Goal: Task Accomplishment & Management: Manage account settings

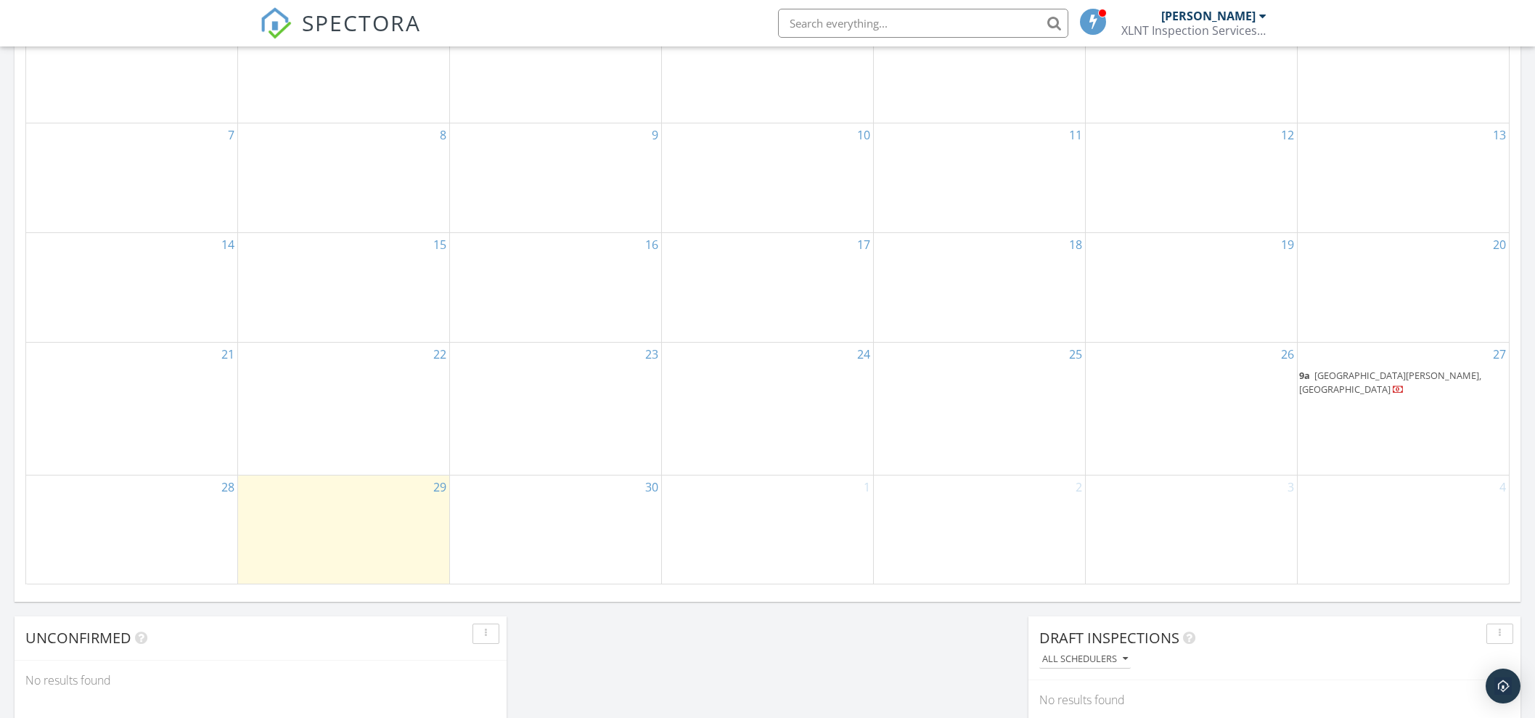
scroll to position [907, 0]
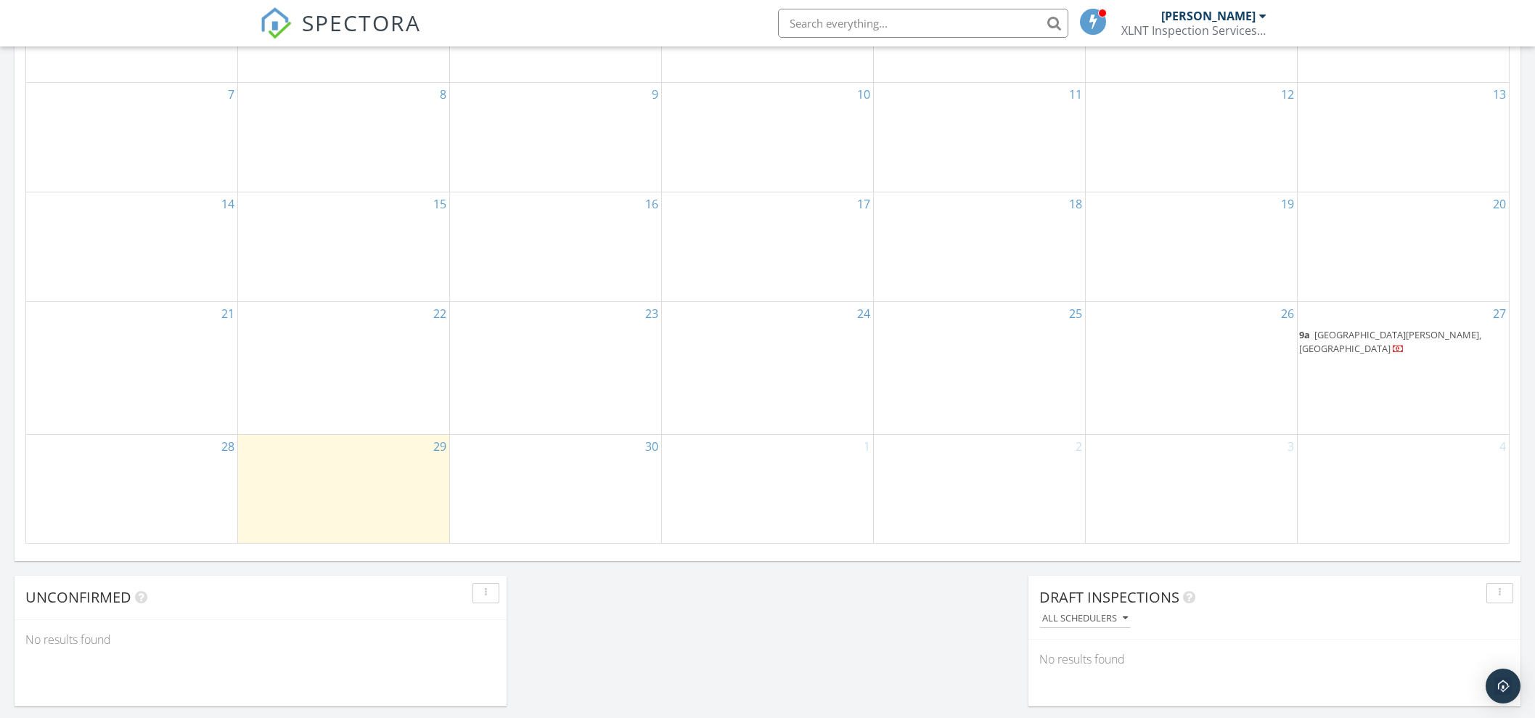
click at [1388, 343] on span "9a 2nd street and Mt Vernon, San Bernardino 92401" at bounding box center [1403, 342] width 208 height 28
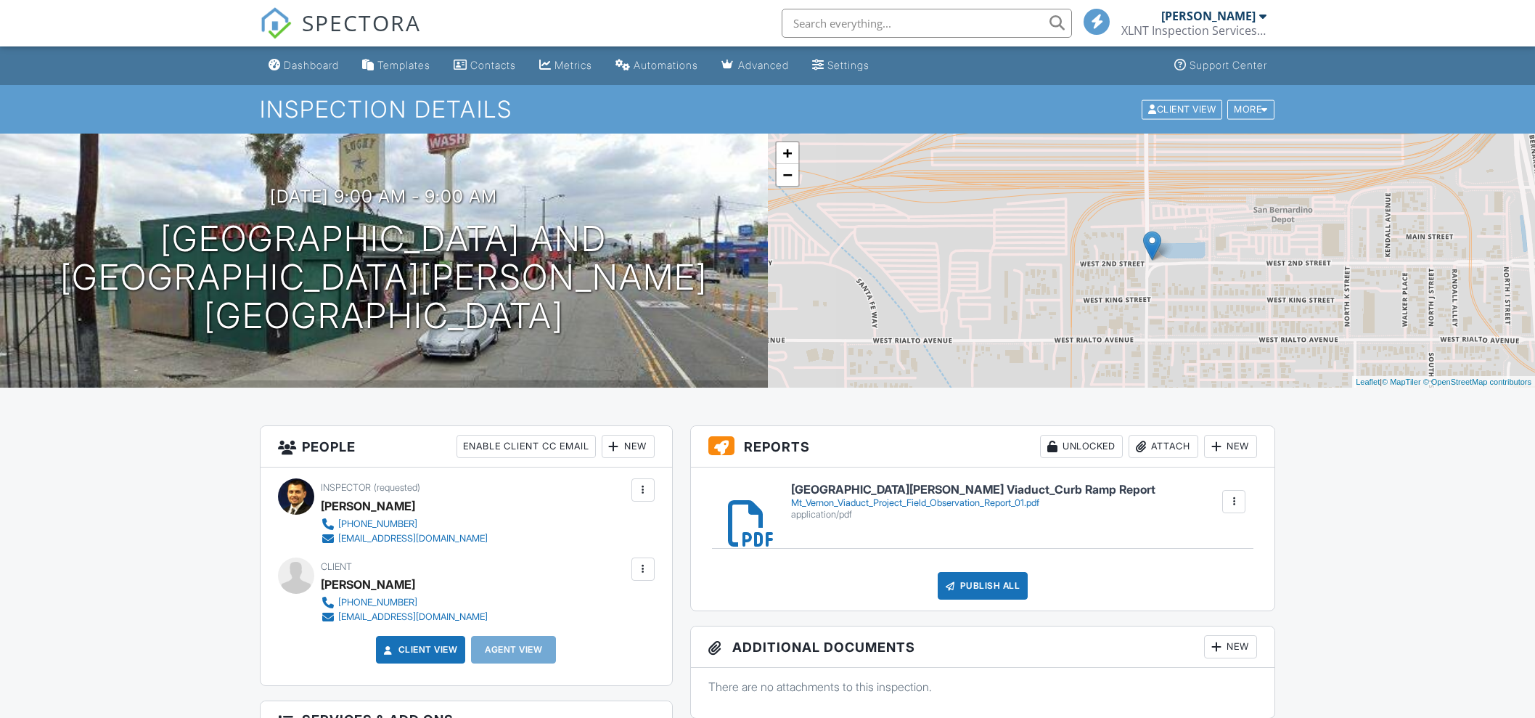
scroll to position [90, 0]
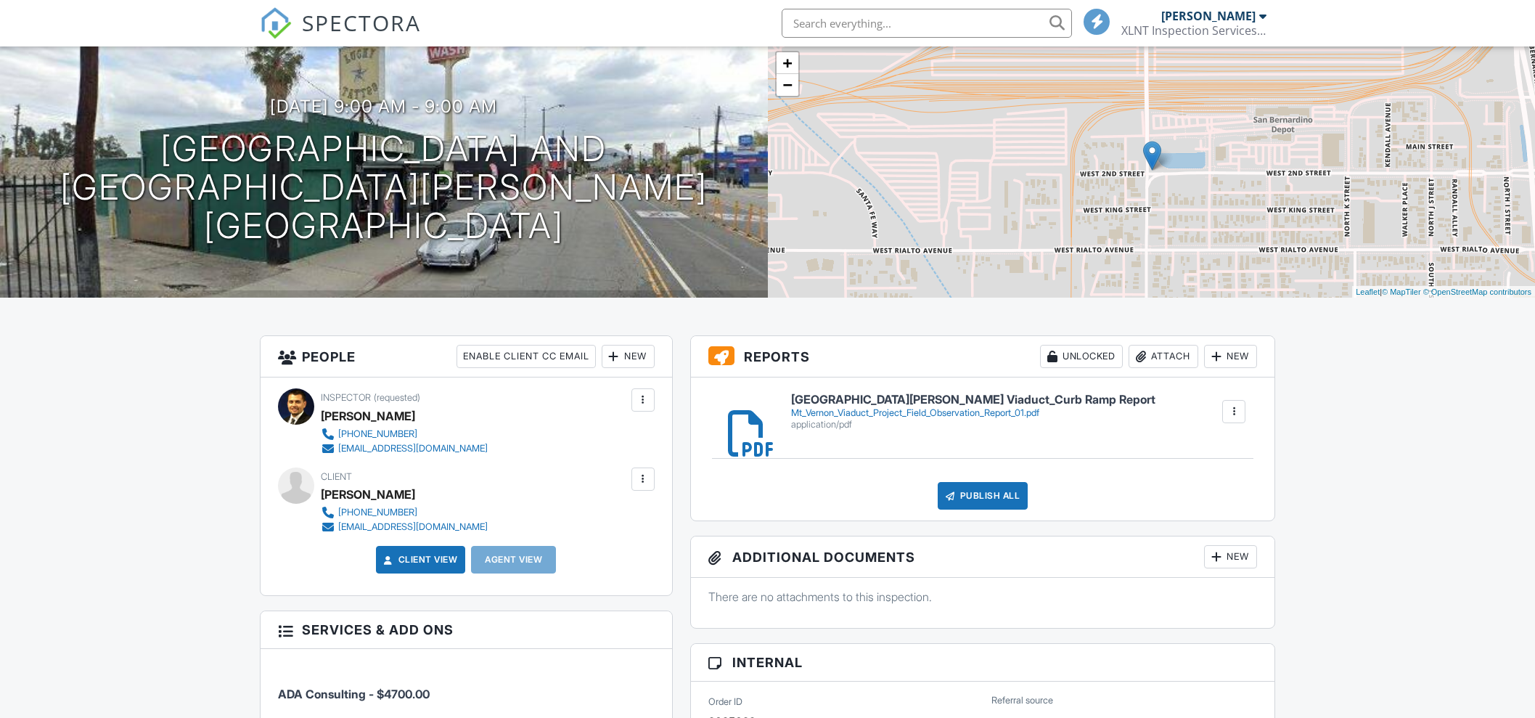
click at [967, 498] on div "Publish All" at bounding box center [983, 496] width 91 height 28
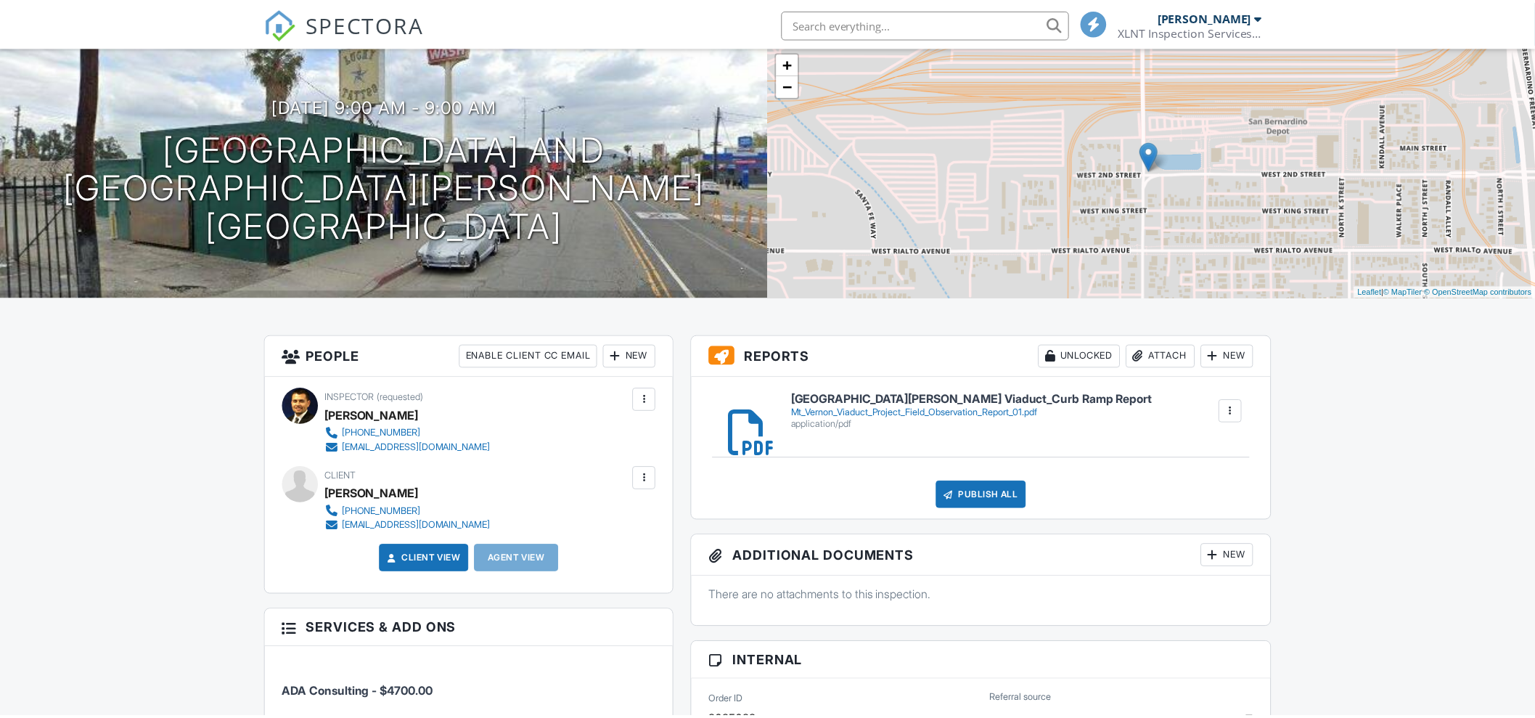
scroll to position [0, 0]
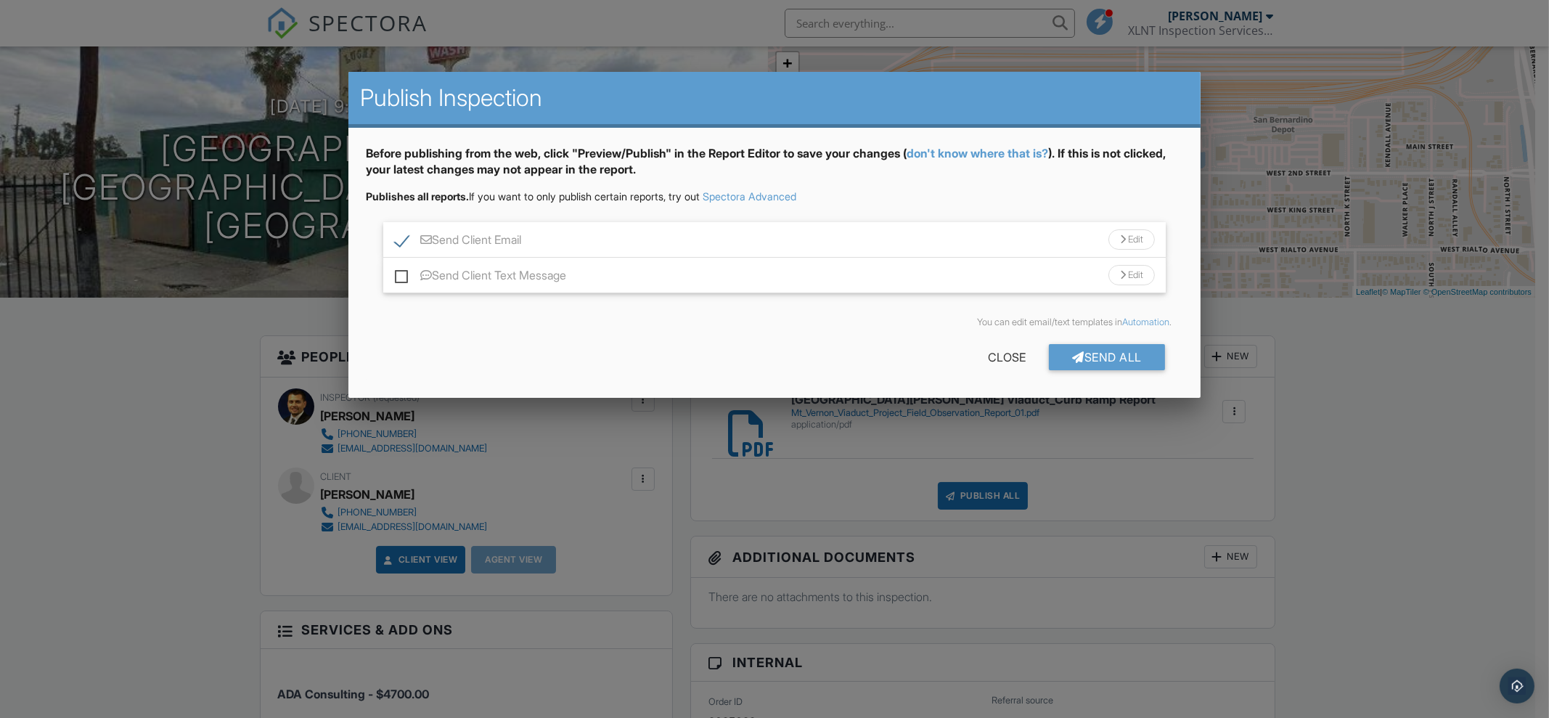
click at [1126, 237] on div "Edit" at bounding box center [1131, 239] width 46 height 20
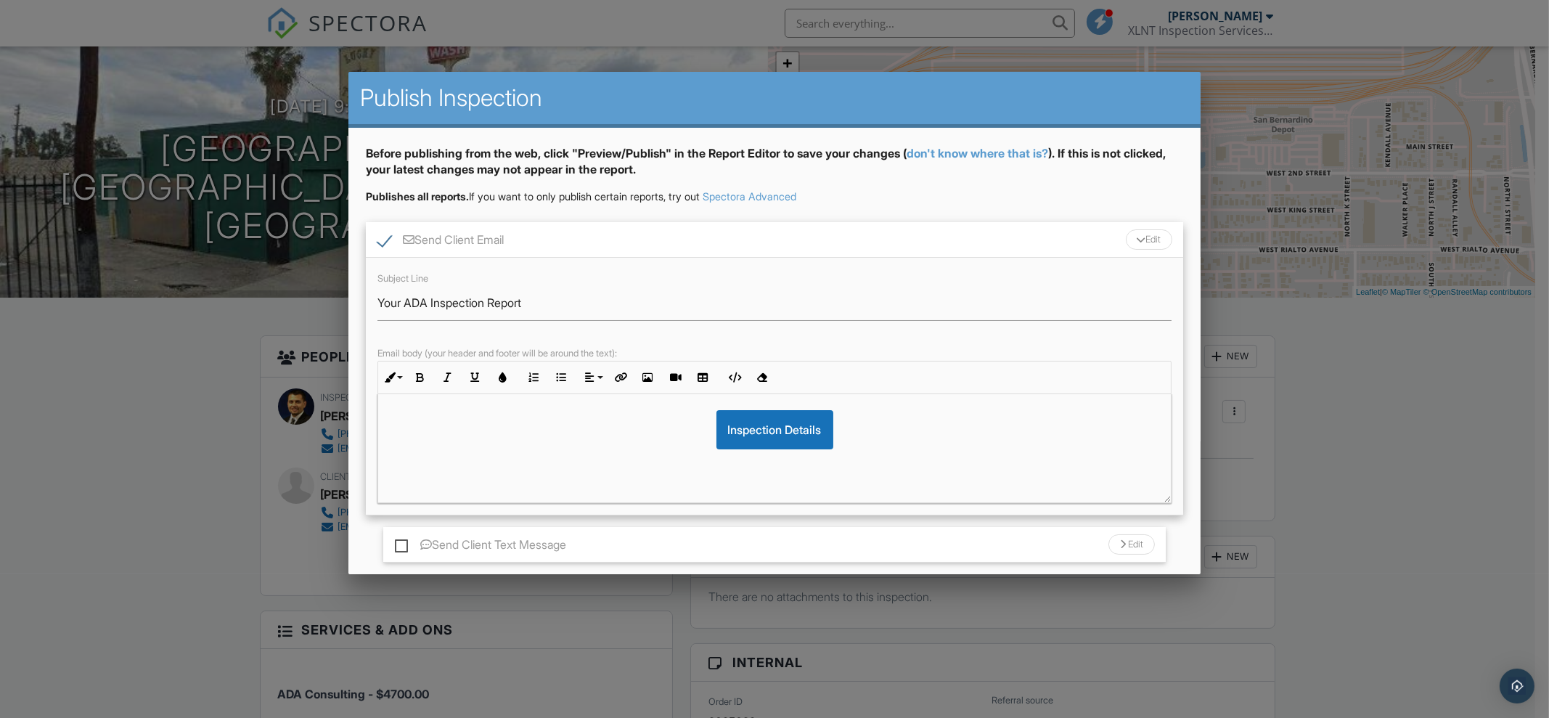
scroll to position [90, 0]
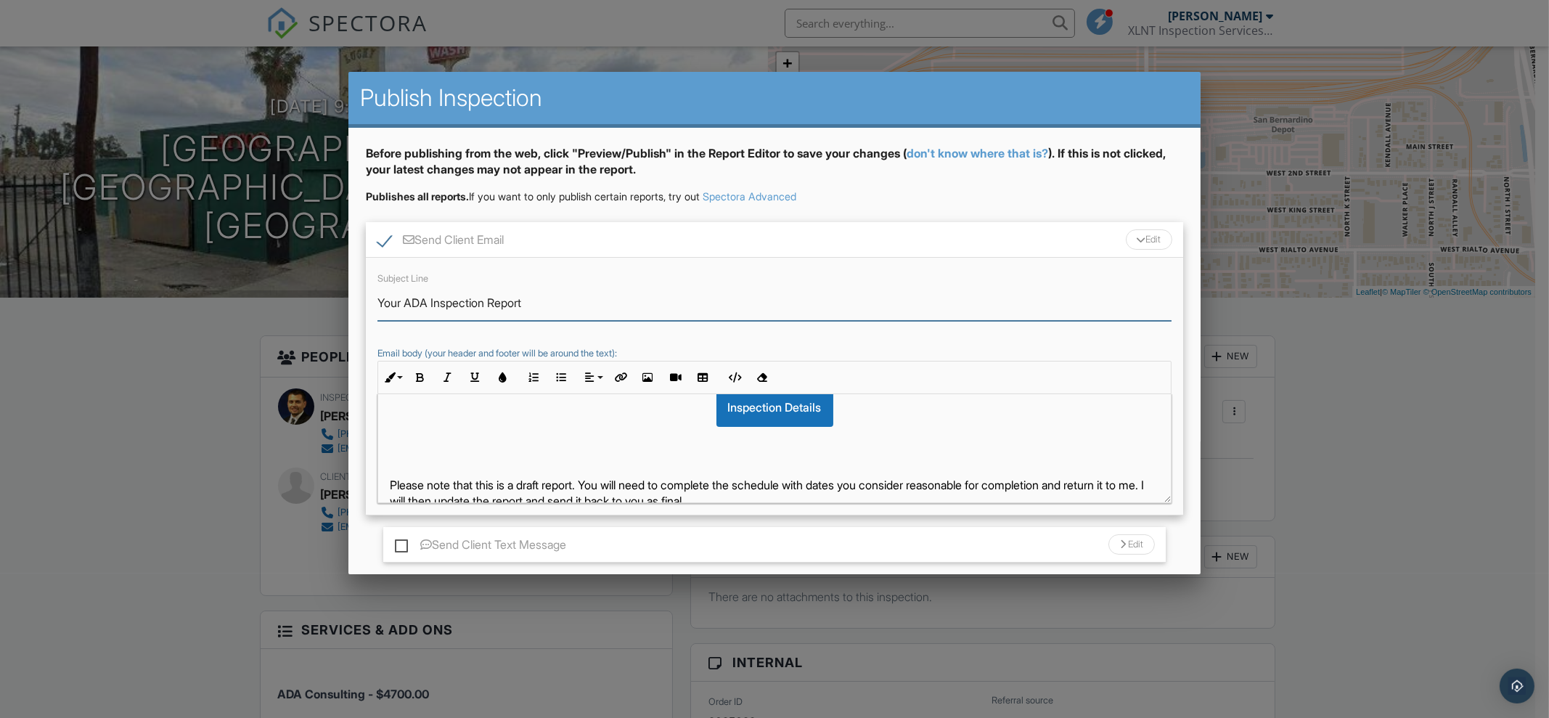
click at [536, 302] on input "Your ADA Inspection Report" at bounding box center [774, 303] width 794 height 36
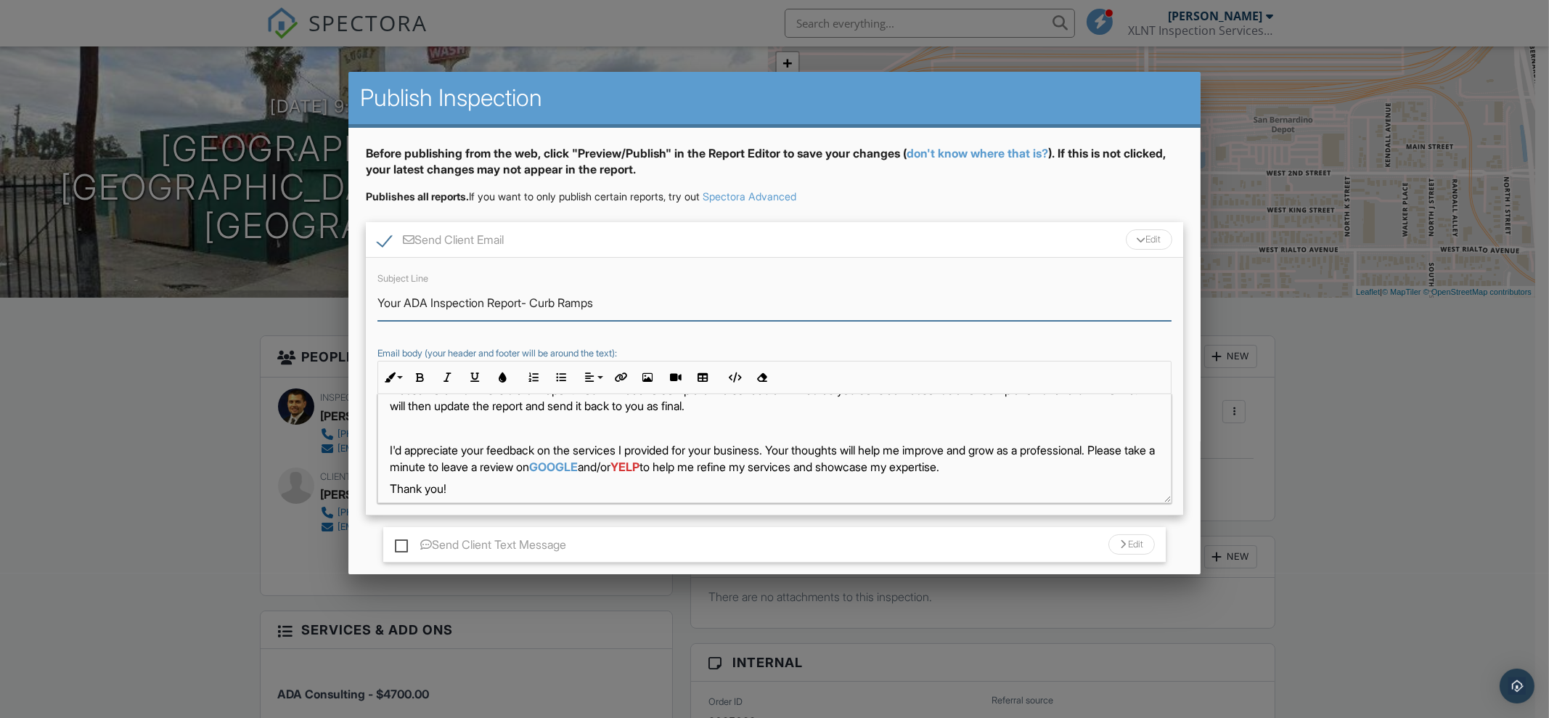
scroll to position [144, 0]
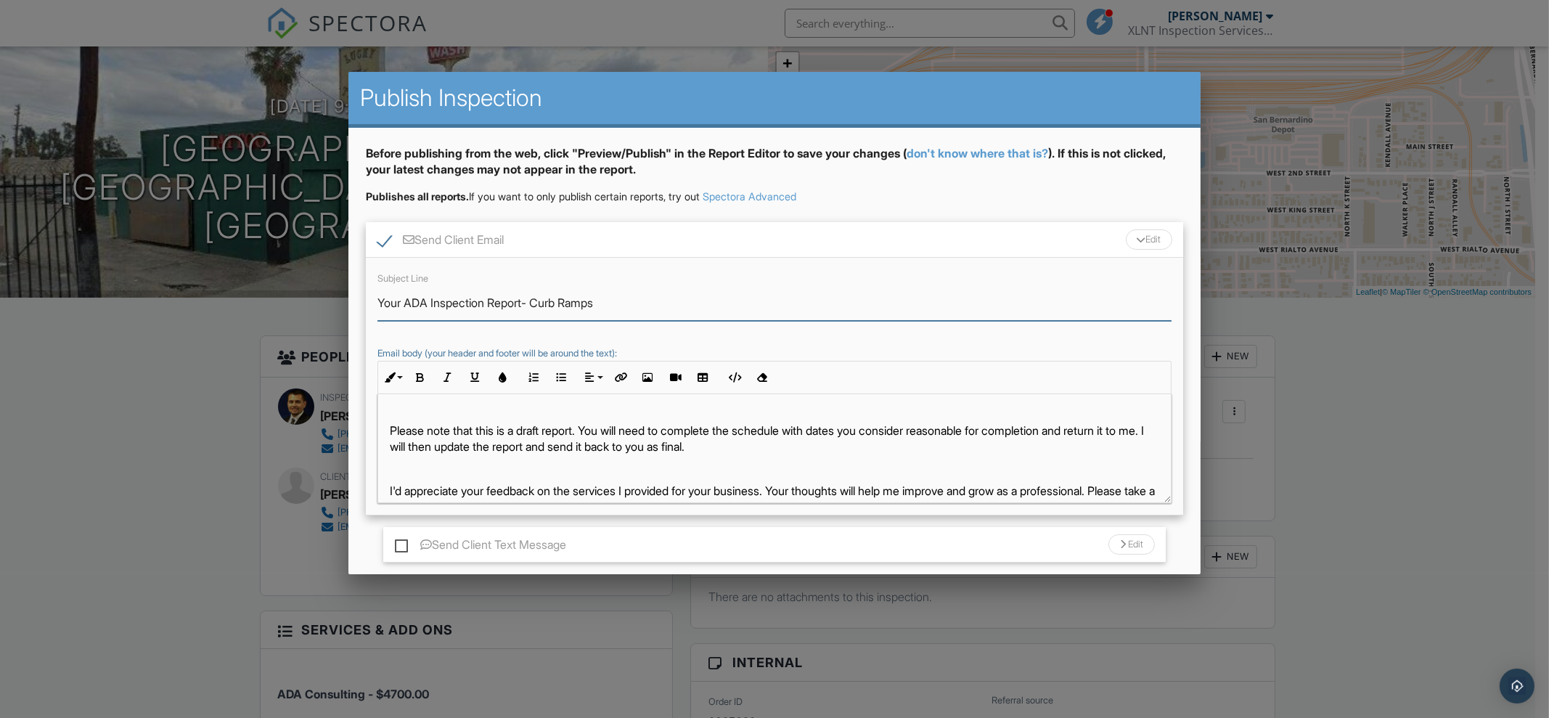
type input "Your ADA Inspection Report- Curb Ramps"
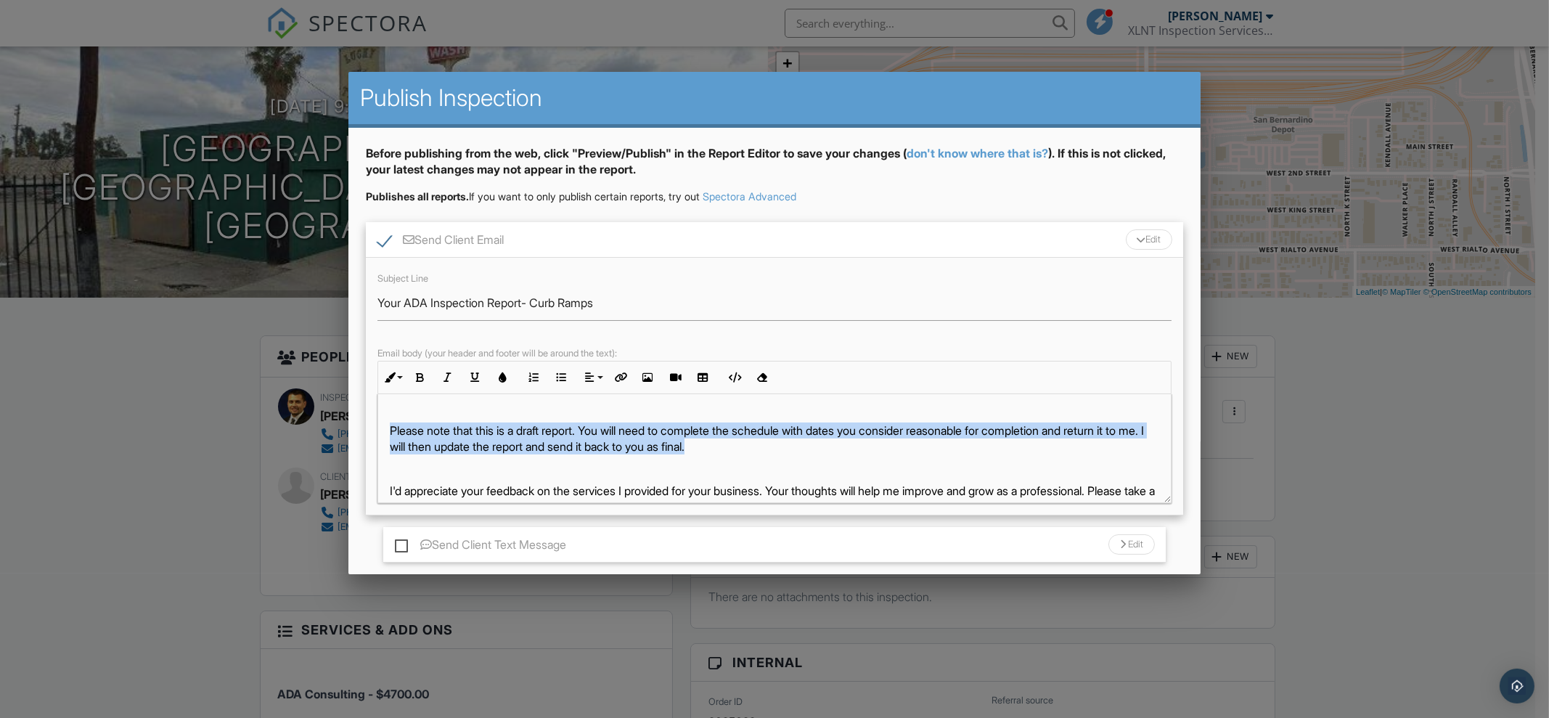
drag, startPoint x: 803, startPoint y: 445, endPoint x: 392, endPoint y: 426, distance: 412.0
click at [392, 426] on p "Please note that this is a draft report. You will need to complete the schedule…" at bounding box center [774, 438] width 769 height 33
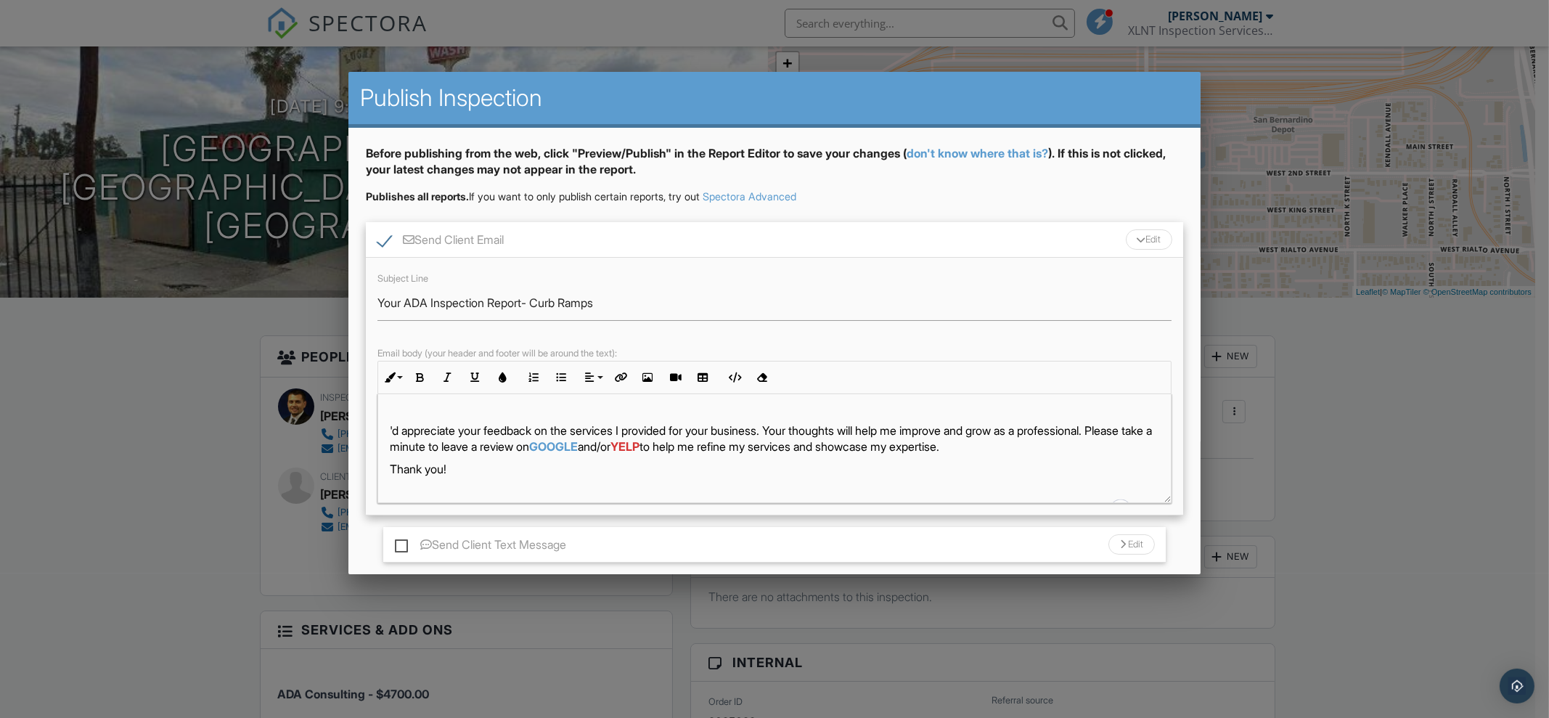
drag, startPoint x: 465, startPoint y: 455, endPoint x: 390, endPoint y: 433, distance: 77.4
click at [390, 433] on p "'d appreciate your feedback on the services I provided for your business. Your …" at bounding box center [774, 438] width 769 height 33
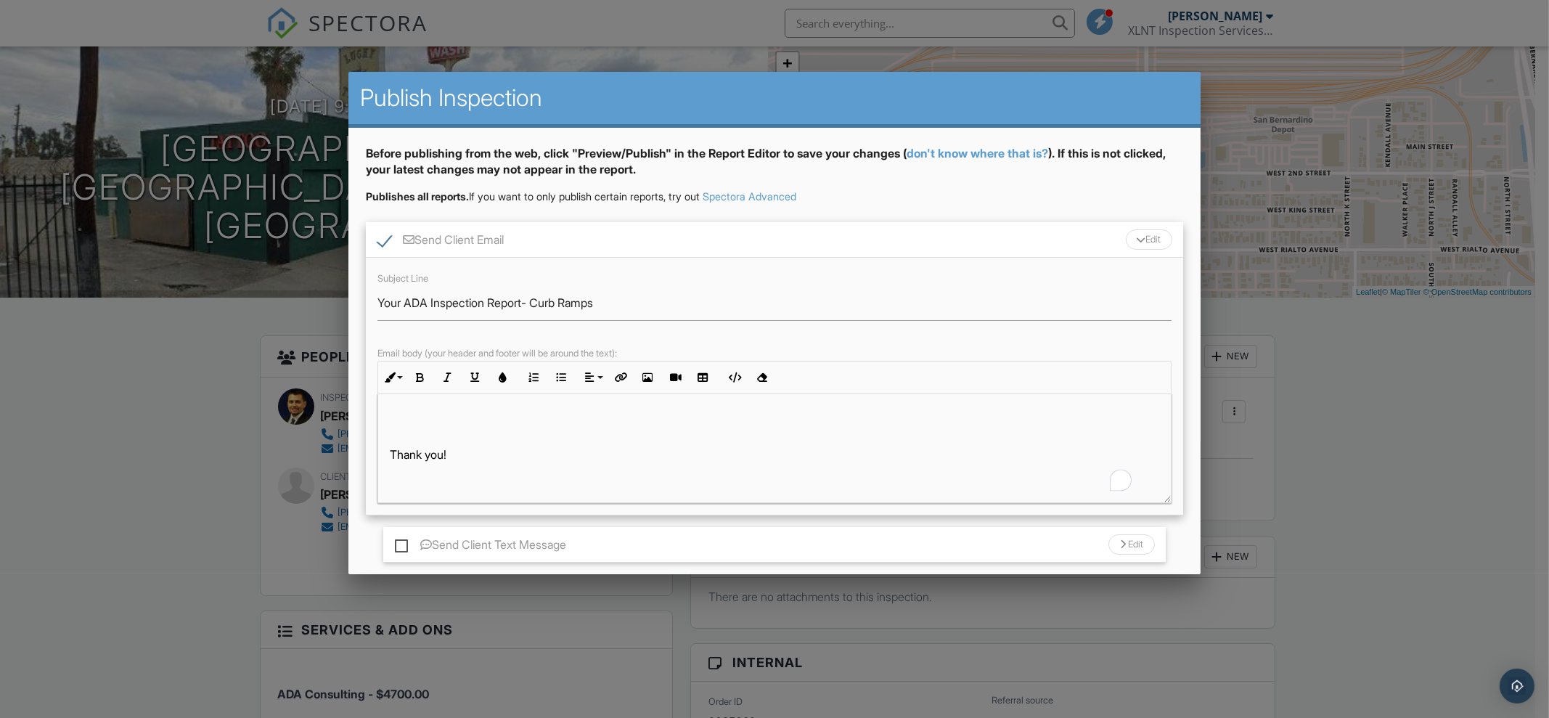
scroll to position [120, 0]
click at [400, 443] on div "Hi Michael, Your inspection report is ready! View it here: Inspection Details T…" at bounding box center [774, 388] width 793 height 229
click at [388, 436] on div "Hi Michael, Your inspection report is ready! View it here: Inspection Details T…" at bounding box center [774, 388] width 793 height 229
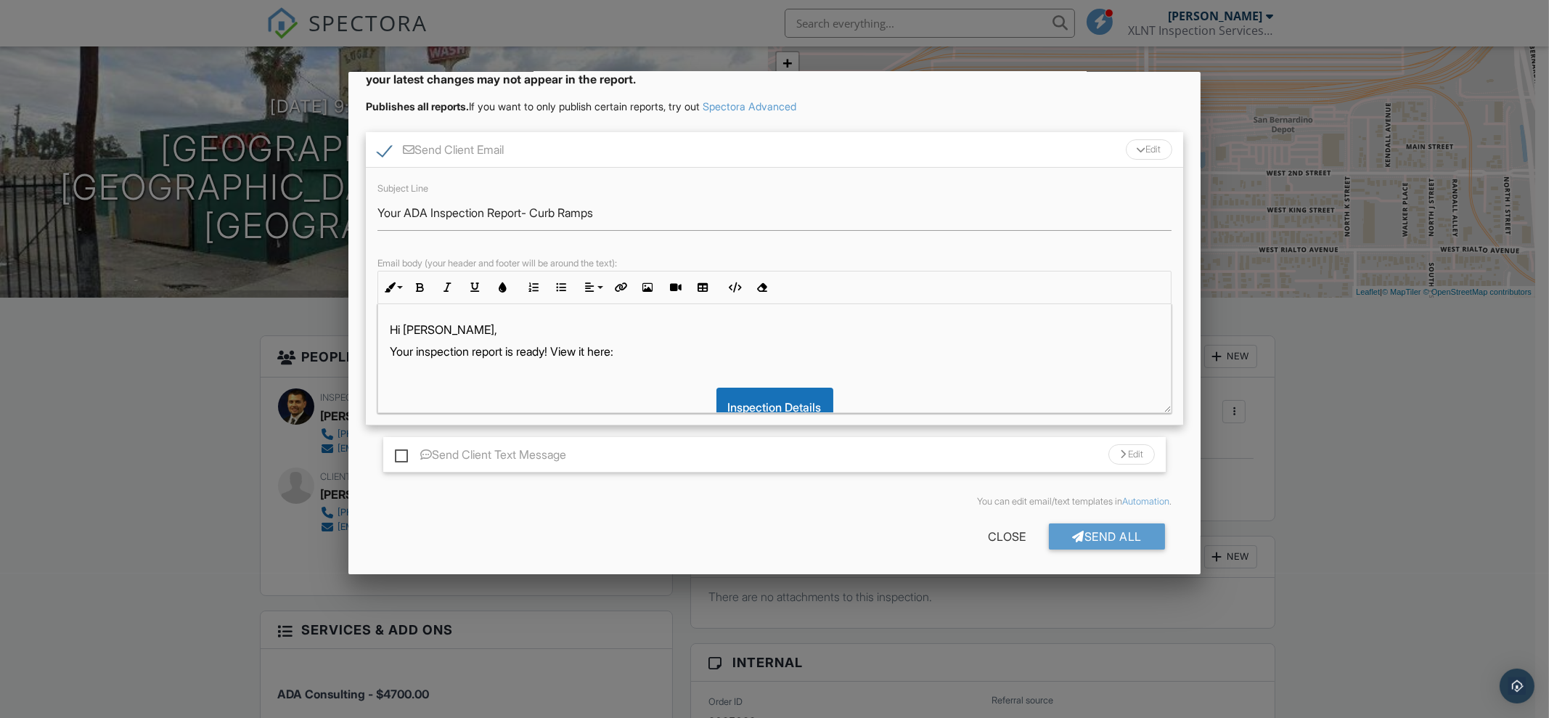
scroll to position [91, 0]
click at [1079, 535] on div "Send All" at bounding box center [1107, 536] width 116 height 26
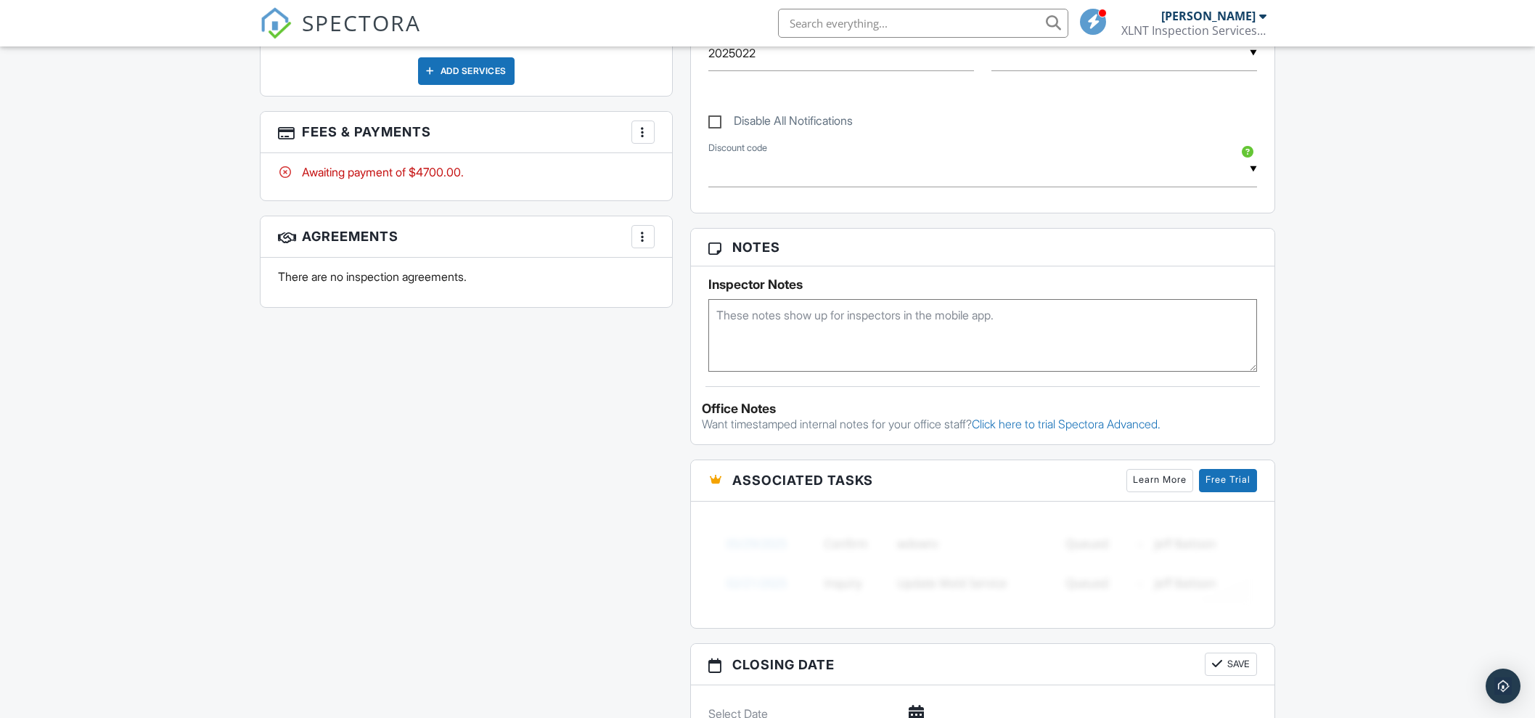
scroll to position [721, 0]
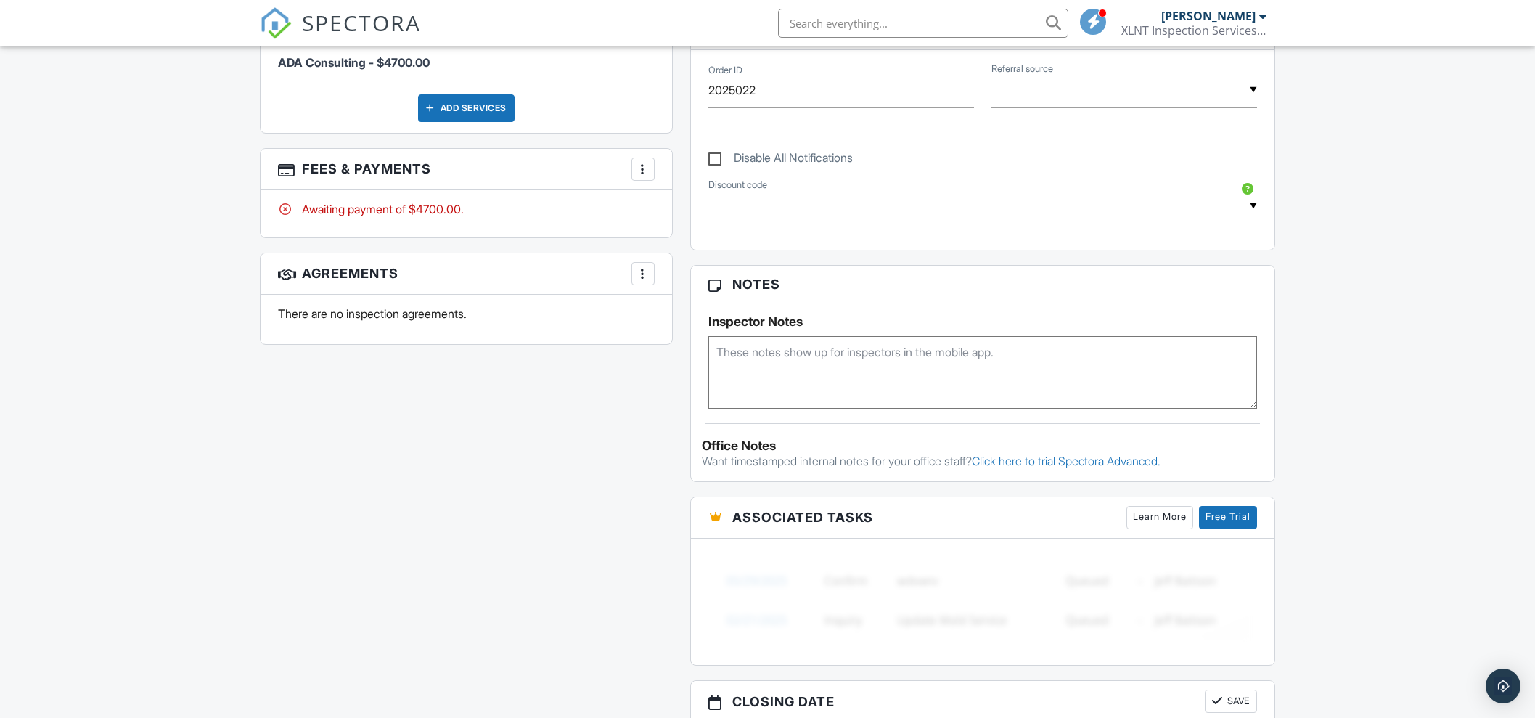
click at [641, 159] on div "More" at bounding box center [642, 169] width 23 height 23
click at [689, 282] on li "View Invoice" at bounding box center [716, 286] width 152 height 36
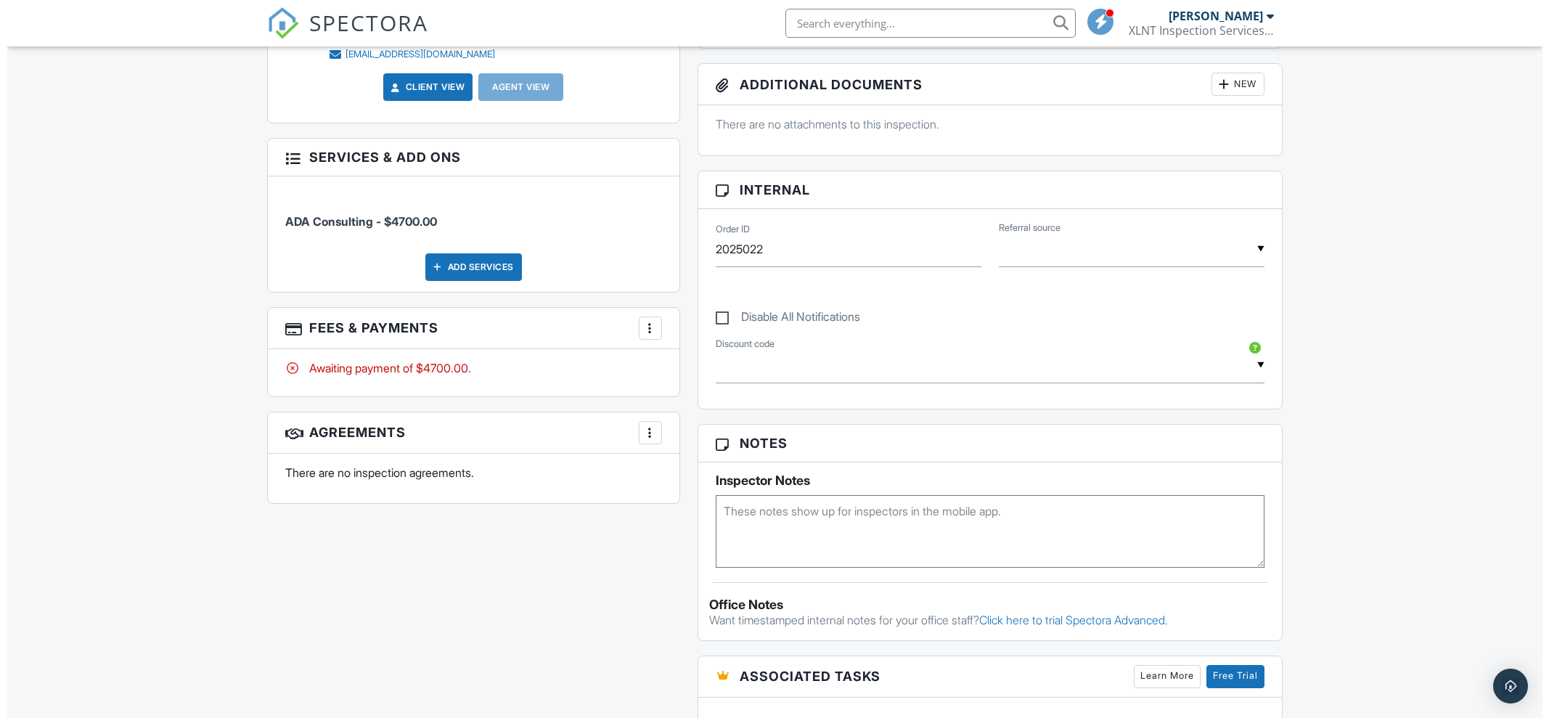
scroll to position [540, 0]
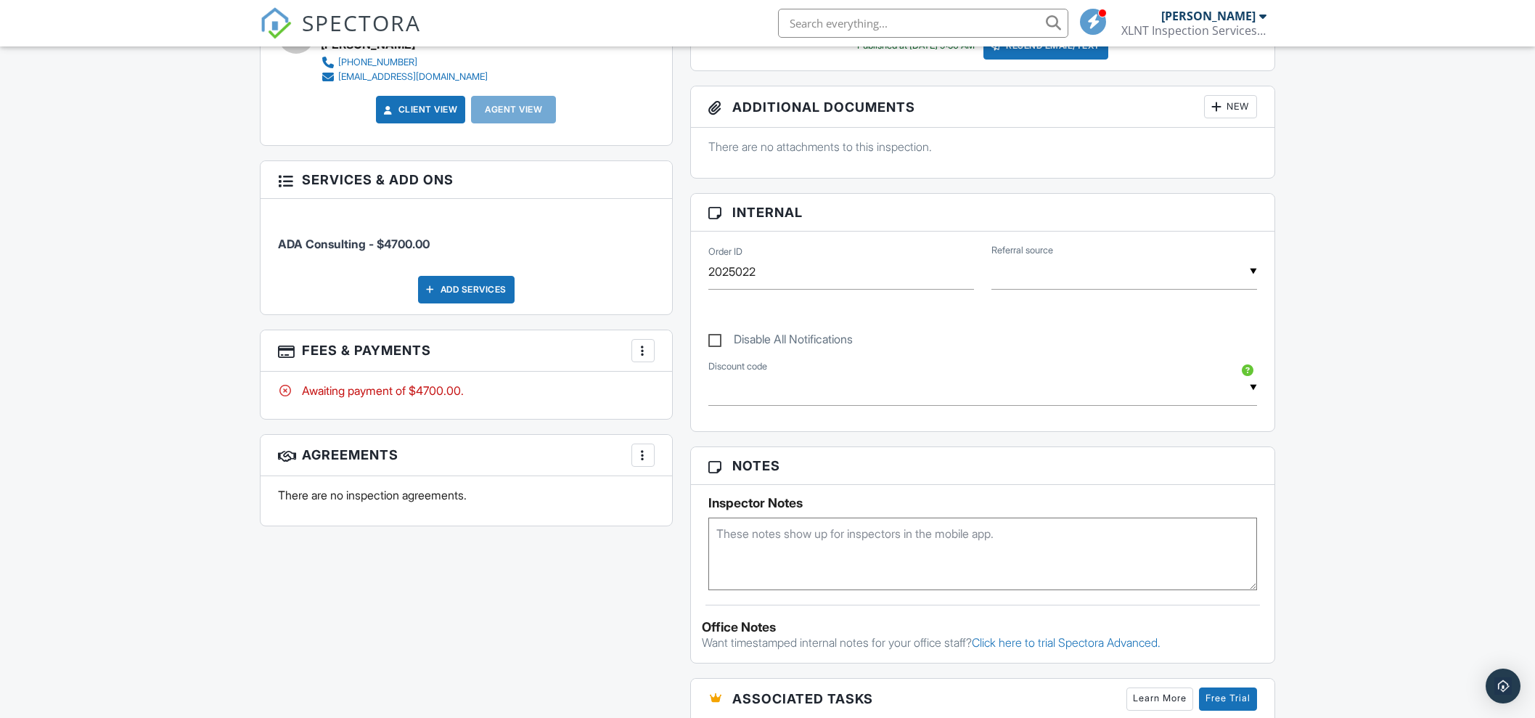
click at [659, 349] on h3 "Fees & Payments More Edit Fees & Payments Add Services View Invoice Paid In Full" at bounding box center [467, 350] width 412 height 41
click at [648, 349] on div at bounding box center [643, 350] width 15 height 15
click at [698, 393] on li "Edit Fees & Payments" at bounding box center [716, 395] width 152 height 36
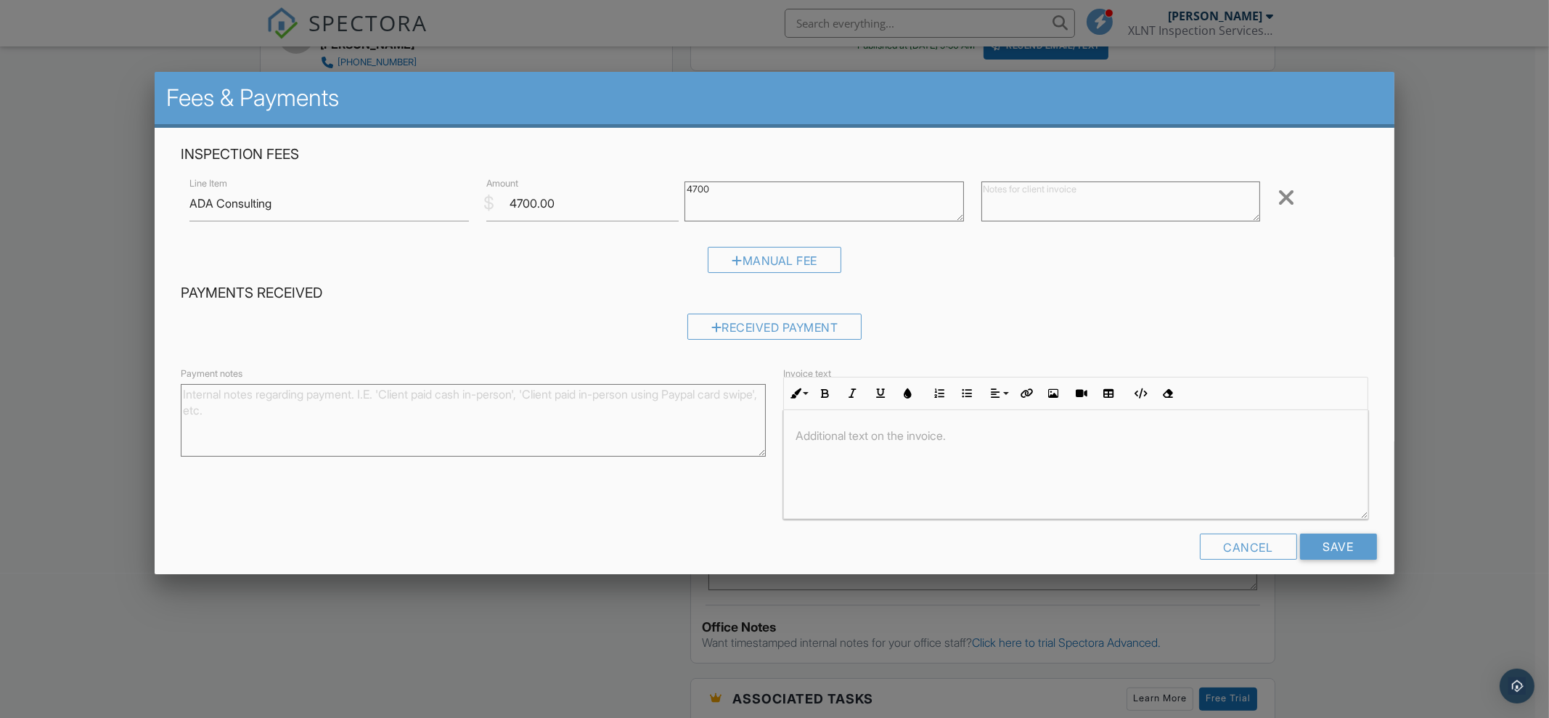
click at [276, 401] on textarea "Payment notes" at bounding box center [473, 420] width 585 height 73
type textarea "Mout Vernon Ave Viaduct Project"
click at [1316, 551] on input "Save" at bounding box center [1338, 546] width 77 height 26
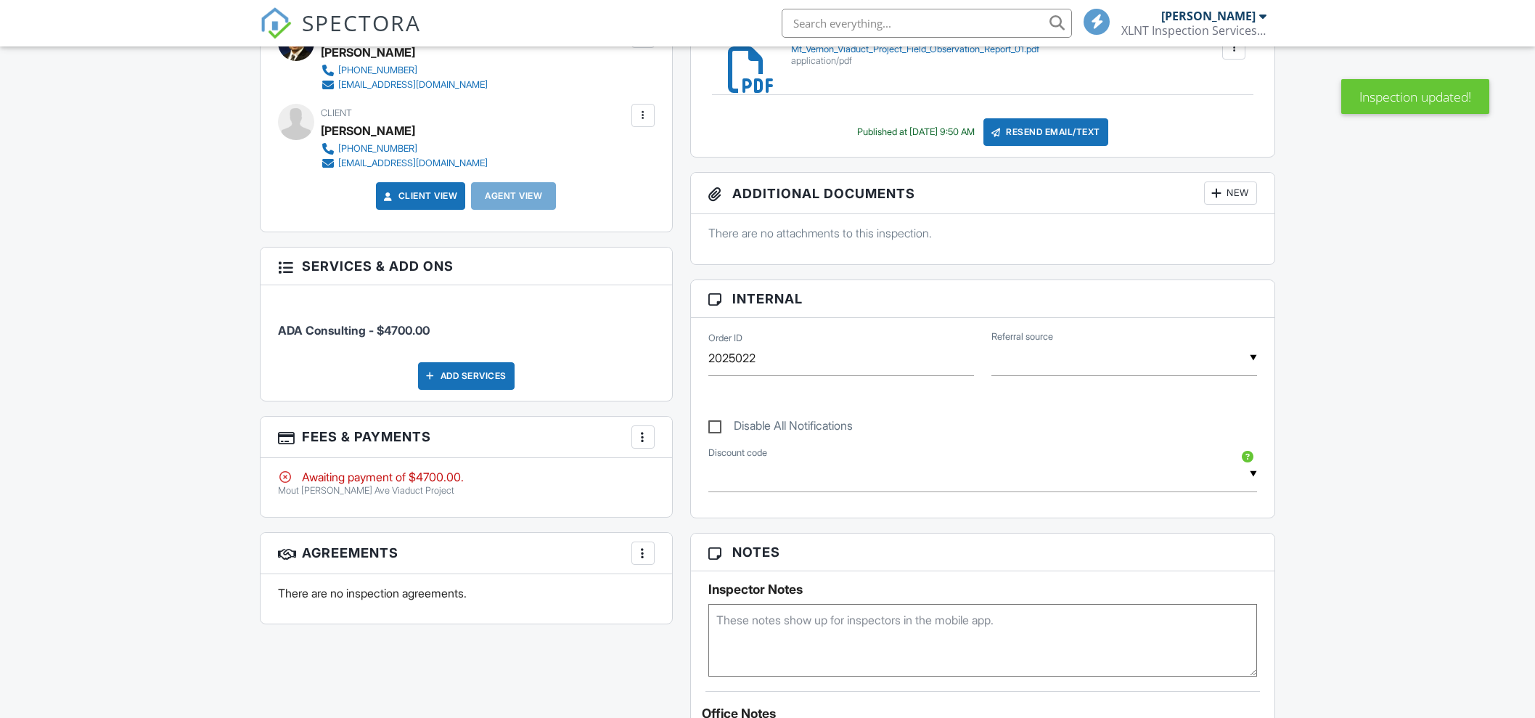
scroll to position [454, 0]
click at [647, 437] on div at bounding box center [643, 437] width 15 height 15
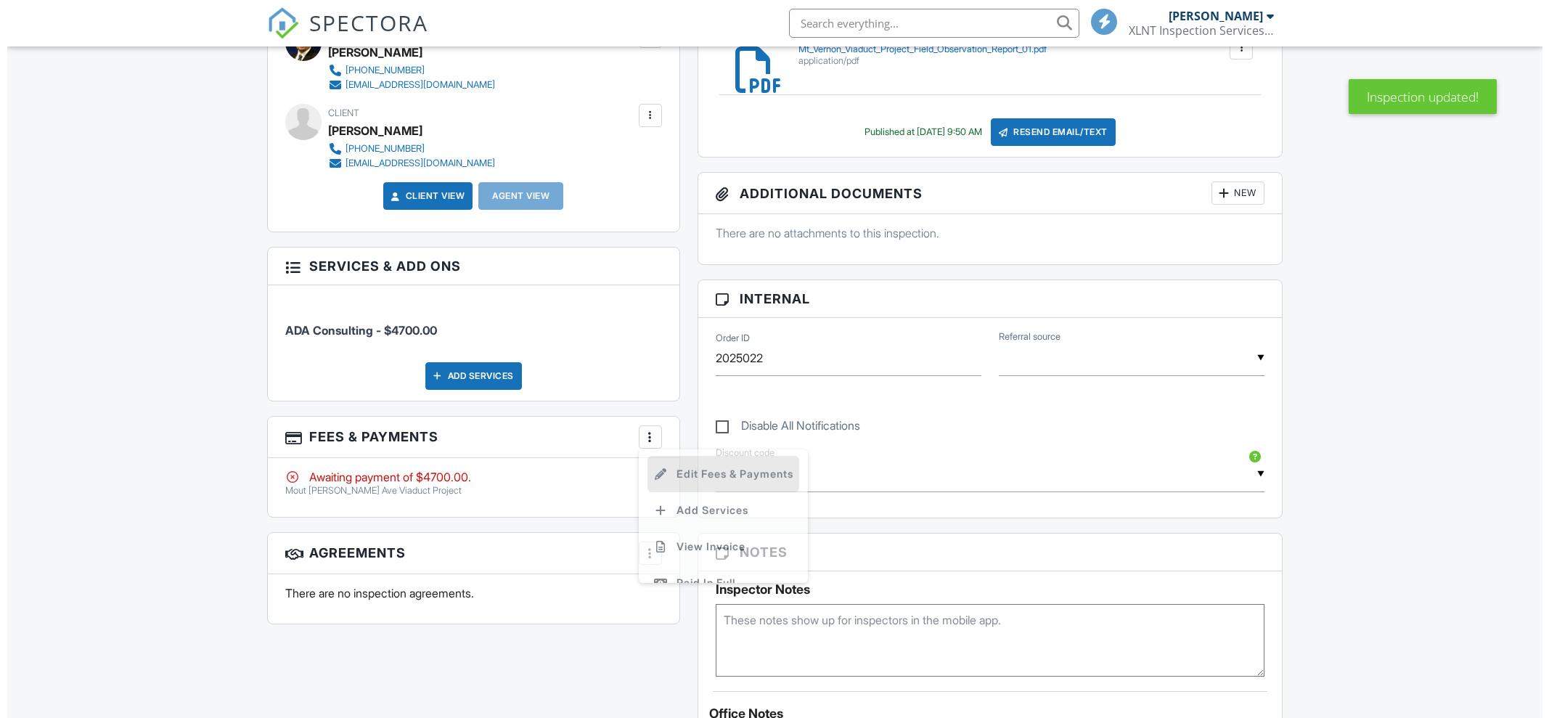
scroll to position [0, 0]
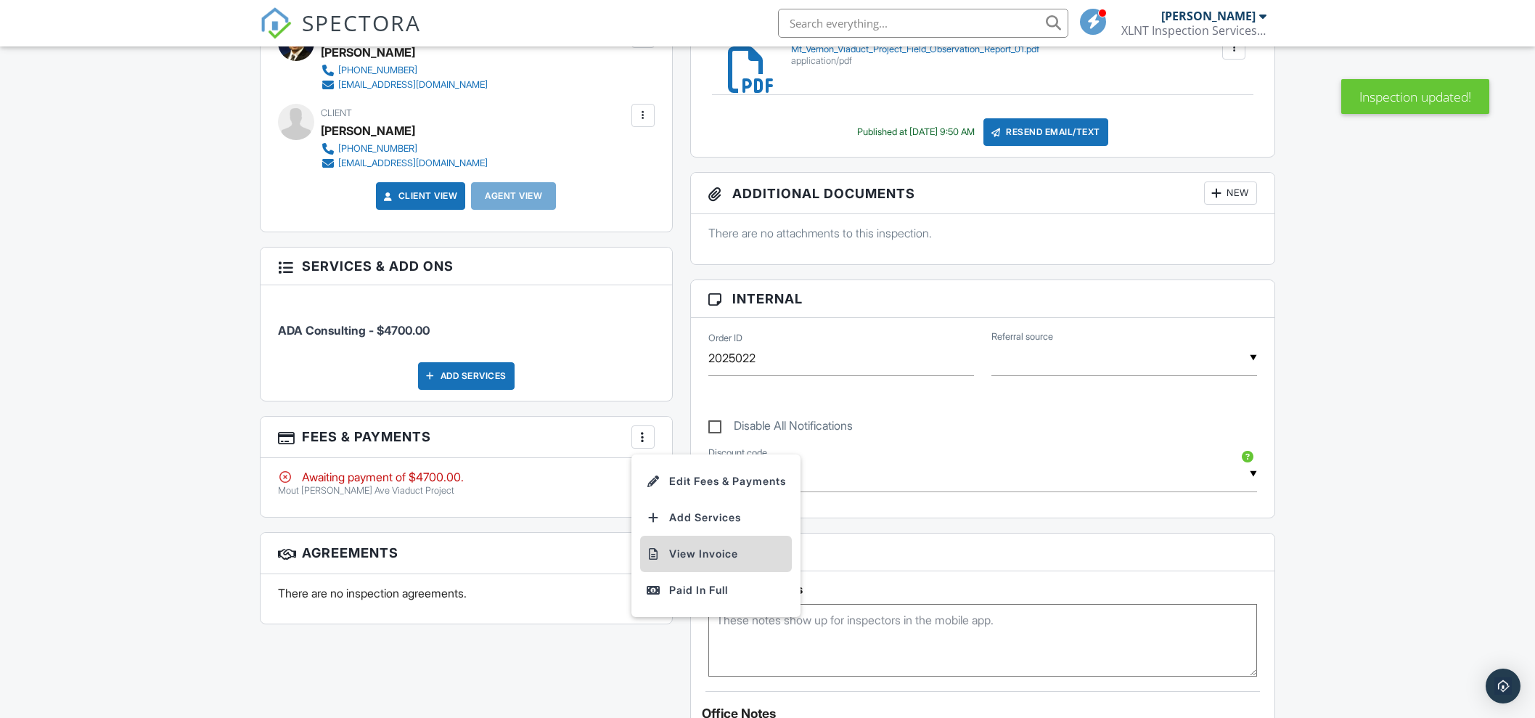
click at [682, 549] on li "View Invoice" at bounding box center [716, 554] width 152 height 36
click at [646, 437] on div at bounding box center [643, 437] width 15 height 15
click at [682, 478] on li "Edit Fees & Payments" at bounding box center [716, 481] width 152 height 36
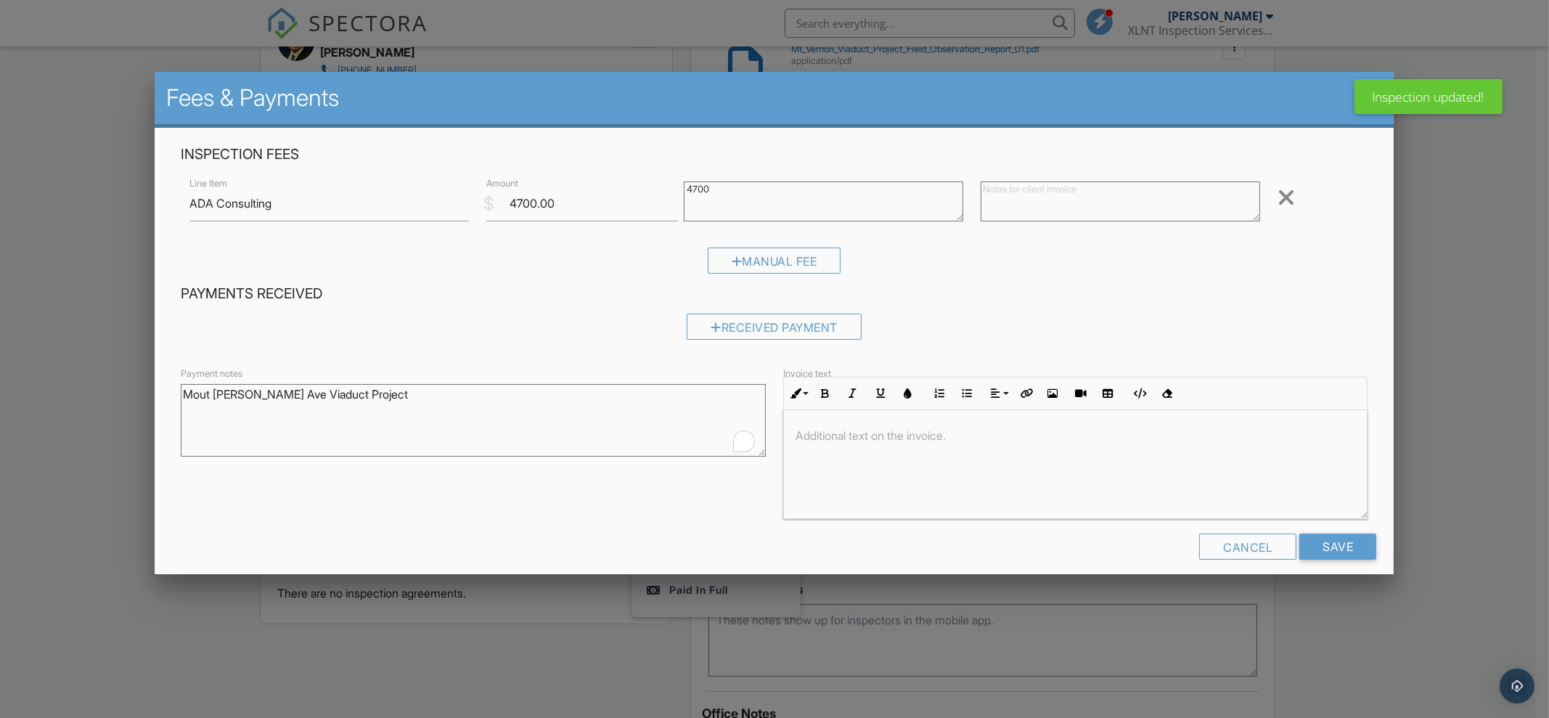
drag, startPoint x: 396, startPoint y: 398, endPoint x: 152, endPoint y: 393, distance: 243.9
click at [152, 393] on body "SPECTORA Joe Barajas XLNT Inspection Services, LLC Role: Inspector Change Role …" at bounding box center [767, 494] width 1535 height 1897
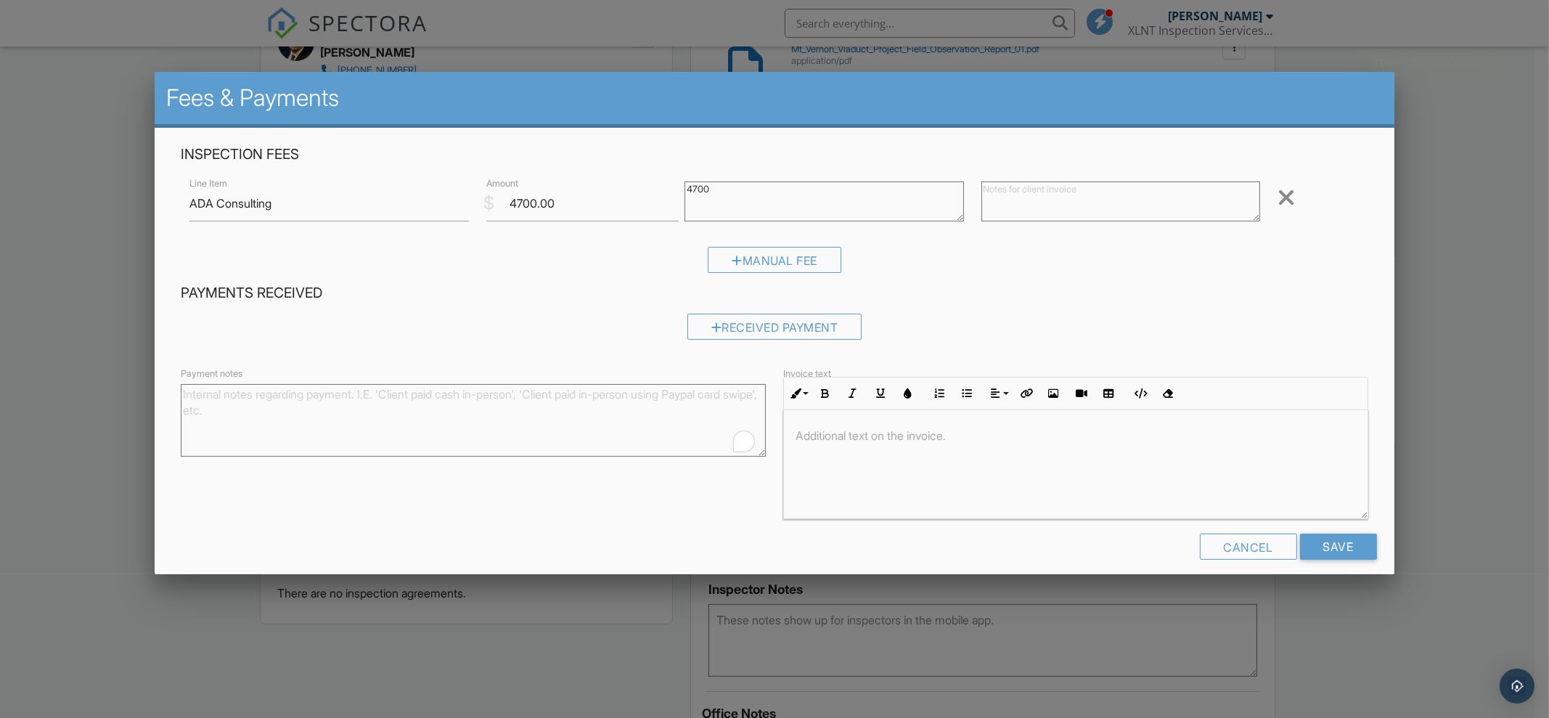
click at [832, 454] on div at bounding box center [1076, 464] width 584 height 109
click at [812, 433] on p "Mout Vernon Ave Viaduct Project" at bounding box center [1075, 436] width 560 height 16
click at [189, 204] on input "ADA Consulting" at bounding box center [328, 204] width 279 height 36
click at [319, 201] on input "CASp/ADA Consulting" at bounding box center [328, 204] width 279 height 36
type input "CASp/ADA Consulting & Inspections"
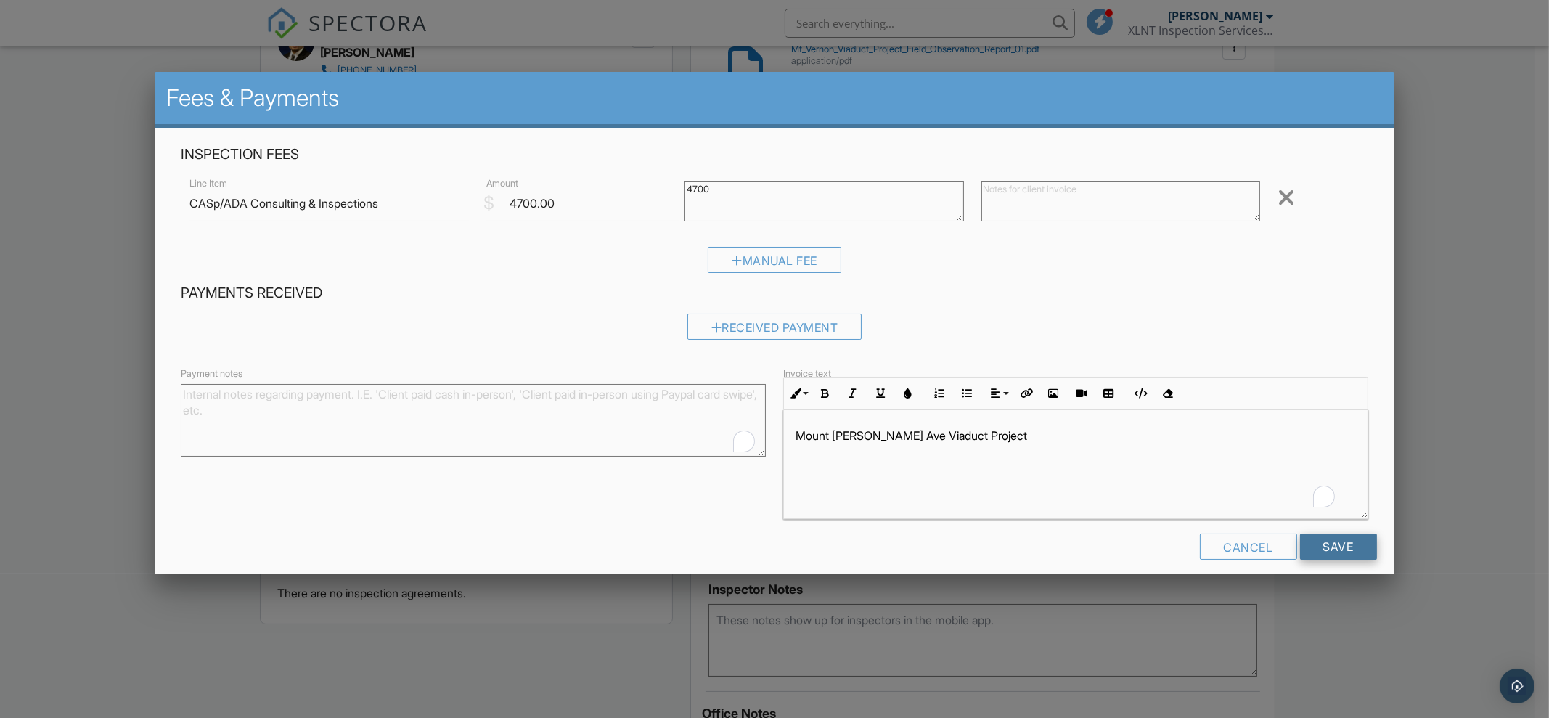
click at [1314, 549] on input "Save" at bounding box center [1338, 546] width 77 height 26
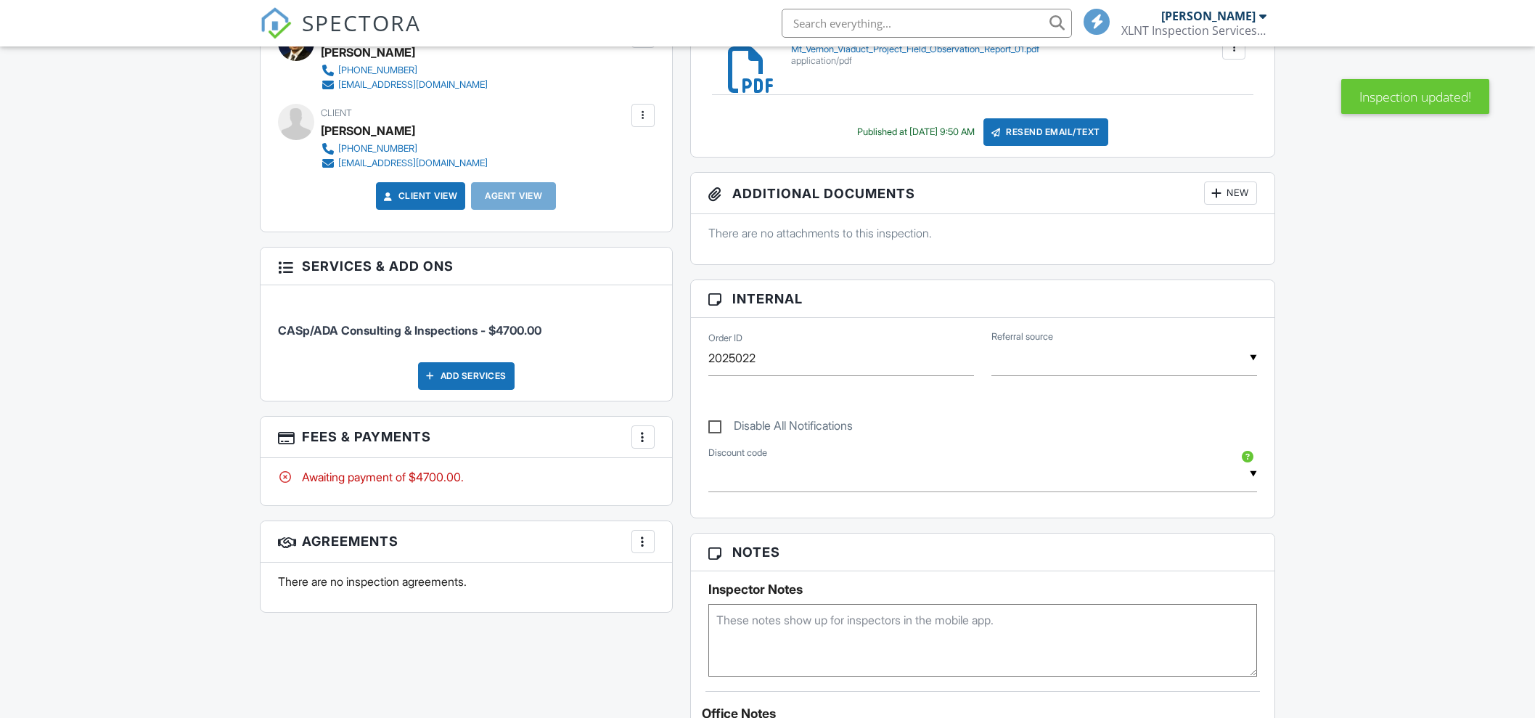
click at [643, 438] on div at bounding box center [643, 437] width 15 height 15
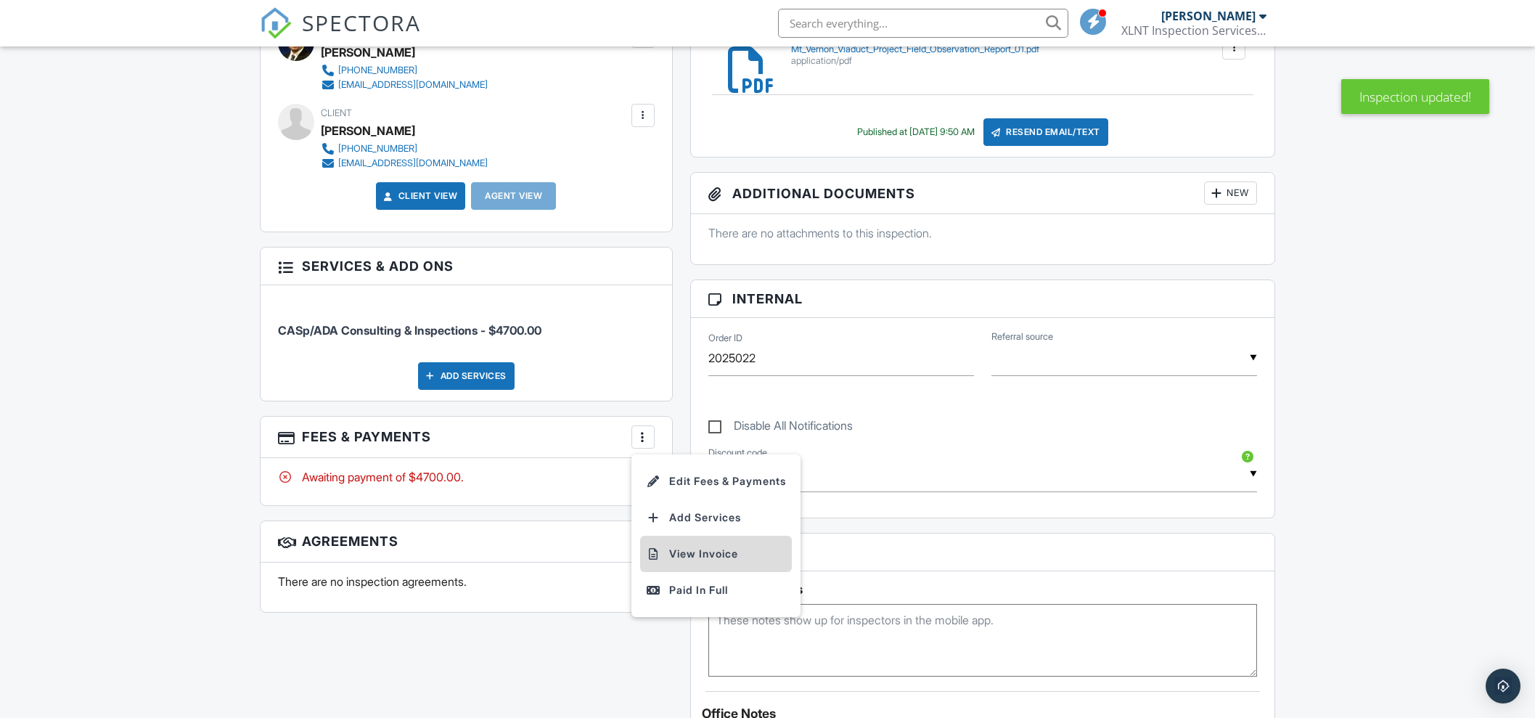
click at [695, 553] on li "View Invoice" at bounding box center [716, 554] width 152 height 36
